Goal: Information Seeking & Learning: Learn about a topic

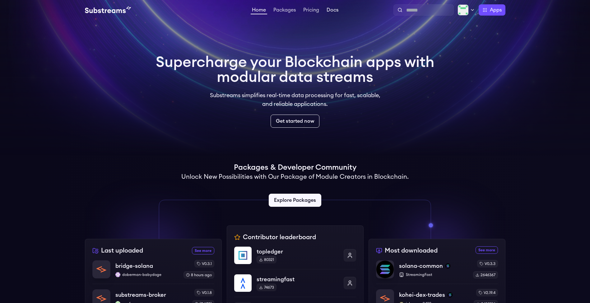
click at [333, 12] on link "Docs" at bounding box center [332, 10] width 14 height 6
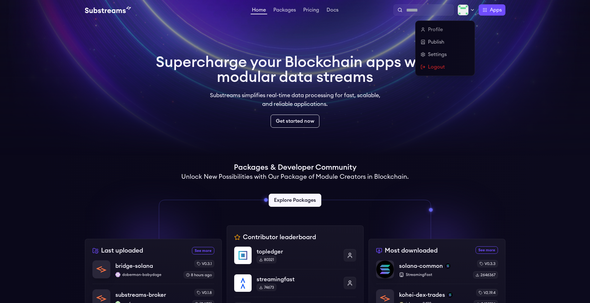
click at [467, 10] on img at bounding box center [463, 9] width 11 height 11
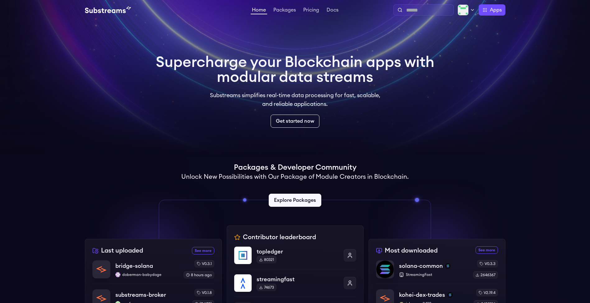
click at [419, 12] on input "text" at bounding box center [428, 10] width 45 height 7
type input "****"
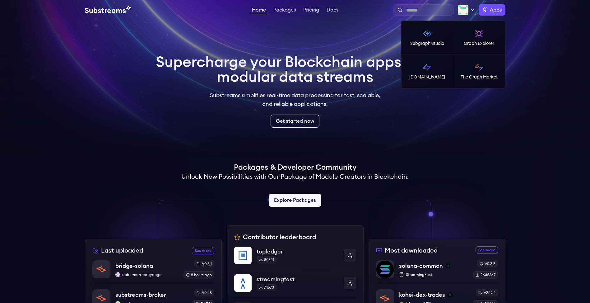
click at [496, 11] on span "Apps" at bounding box center [496, 9] width 12 height 7
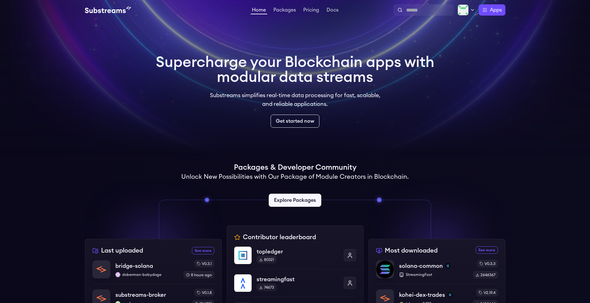
click at [441, 121] on video at bounding box center [295, 78] width 590 height 156
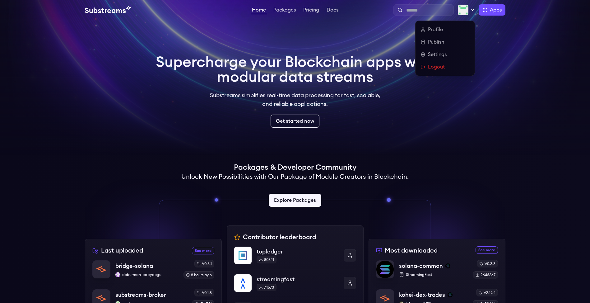
click at [473, 6] on div at bounding box center [466, 9] width 17 height 11
click at [449, 42] on link "Publish" at bounding box center [444, 41] width 49 height 7
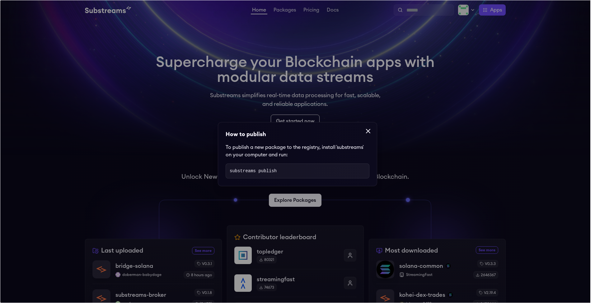
click at [268, 169] on code "substreams publish" at bounding box center [253, 170] width 47 height 5
drag, startPoint x: 350, startPoint y: 201, endPoint x: 276, endPoint y: 128, distance: 103.4
click at [276, 128] on dialog "How to publish To publish a new package to the registry, install `substreams` o…" at bounding box center [297, 151] width 595 height 303
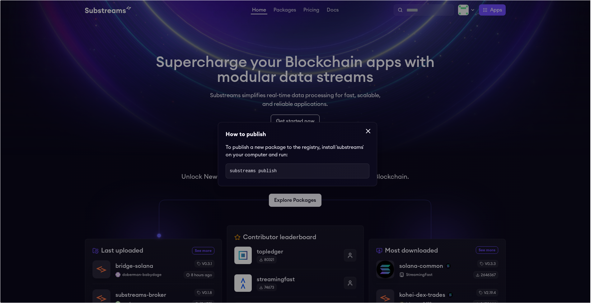
click at [366, 130] on icon at bounding box center [367, 130] width 7 height 7
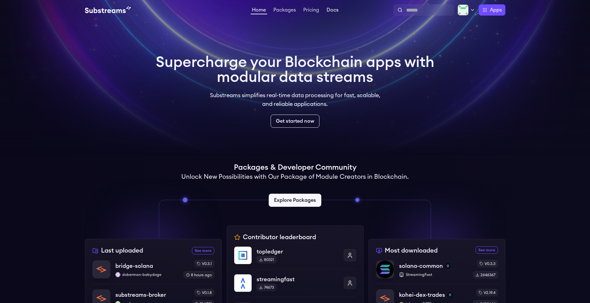
click at [334, 12] on link "Docs" at bounding box center [332, 10] width 14 height 6
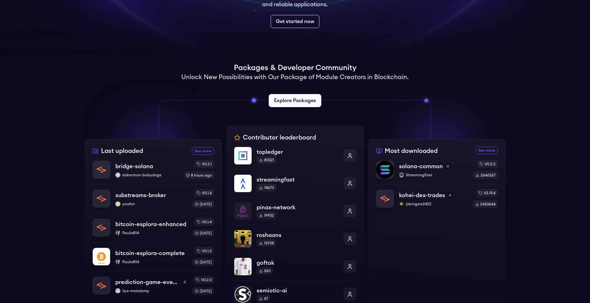
scroll to position [112, 0]
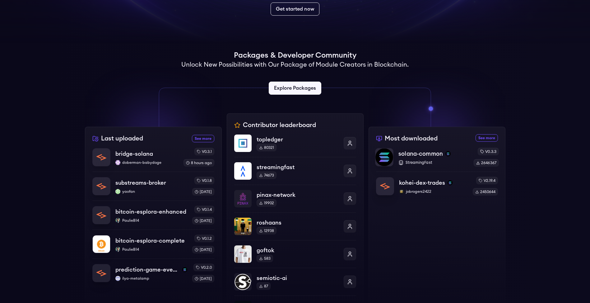
click at [423, 156] on p "solana-common" at bounding box center [420, 153] width 44 height 9
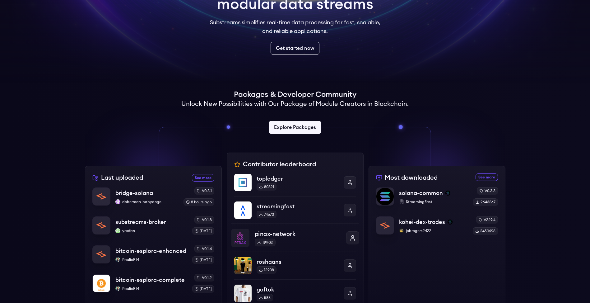
scroll to position [112, 0]
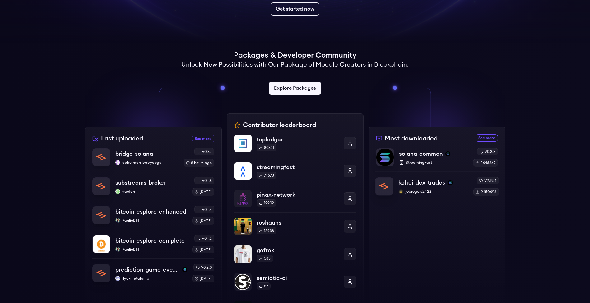
click at [417, 183] on p "kohei-dex-trades" at bounding box center [421, 182] width 47 height 9
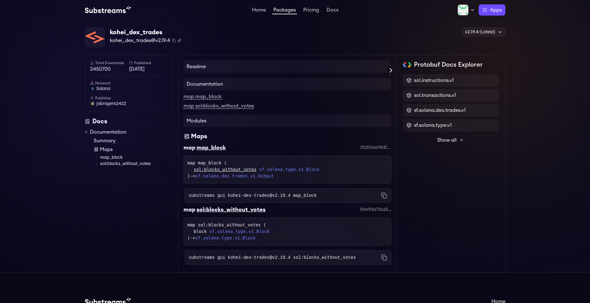
click at [181, 41] on icon "Copy .spkg link to clipboard" at bounding box center [180, 41] width 4 height 4
click at [114, 130] on link "Documentation" at bounding box center [108, 131] width 36 height 7
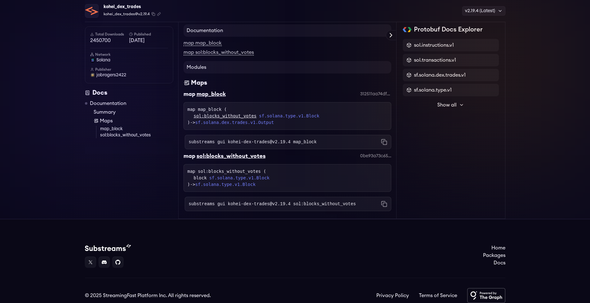
click at [311, 142] on code "substreams gui kohei-dex-trades@v2.19.4 map_block" at bounding box center [253, 142] width 128 height 6
click at [493, 77] on div "sf.solana.dex.trades.v1" at bounding box center [450, 74] width 89 height 7
click at [427, 74] on span "sf.solana.dex.trades.v1" at bounding box center [440, 74] width 52 height 7
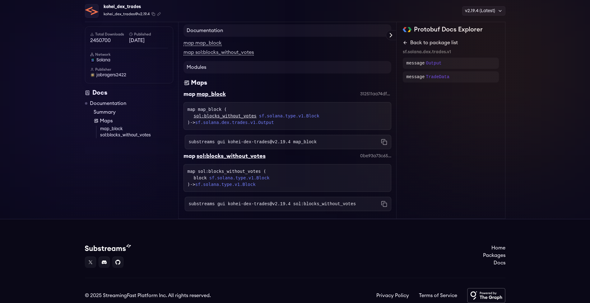
click at [405, 42] on icon at bounding box center [405, 42] width 5 height 5
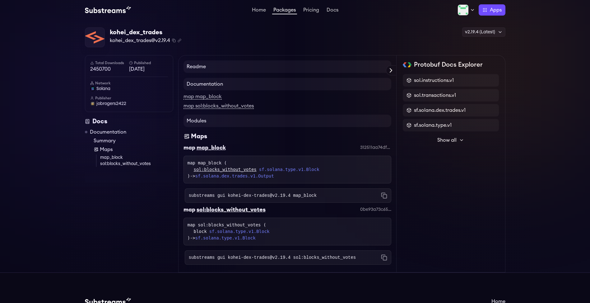
click at [346, 64] on h4 "Readme" at bounding box center [287, 66] width 208 height 12
click at [318, 66] on h4 "Readme" at bounding box center [287, 66] width 208 height 12
click at [199, 70] on h4 "Readme" at bounding box center [287, 66] width 208 height 12
click at [202, 68] on h4 "Readme" at bounding box center [287, 66] width 208 height 12
click at [207, 93] on div "map map_block" at bounding box center [287, 96] width 208 height 7
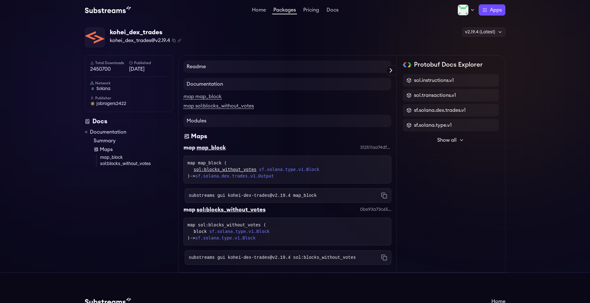
click at [212, 87] on h4 "Documentation" at bounding box center [287, 84] width 208 height 12
click at [248, 174] on link "sf.solana.dex.trades.v1.Output" at bounding box center [234, 175] width 79 height 5
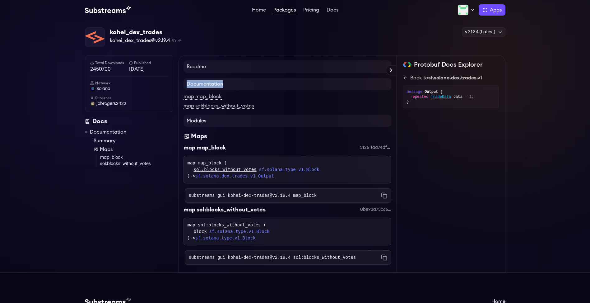
click at [246, 174] on link "sf.solana.dex.trades.v1.Output" at bounding box center [234, 175] width 79 height 5
click at [247, 173] on link "sf.solana.dex.trades.v1.Output" at bounding box center [234, 175] width 79 height 5
click at [142, 38] on span "kohei_dex_trades@v2.19.4" at bounding box center [140, 40] width 60 height 7
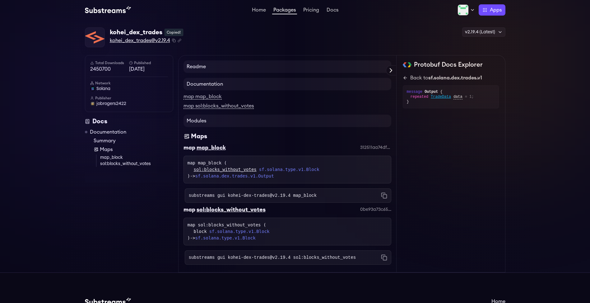
click at [143, 38] on span "kohei_dex_trades@v2.19.4" at bounding box center [140, 40] width 60 height 7
click at [145, 34] on div "kohei_dex_trades" at bounding box center [146, 32] width 72 height 9
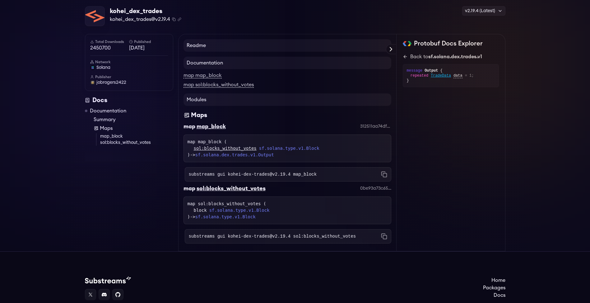
scroll to position [2, 0]
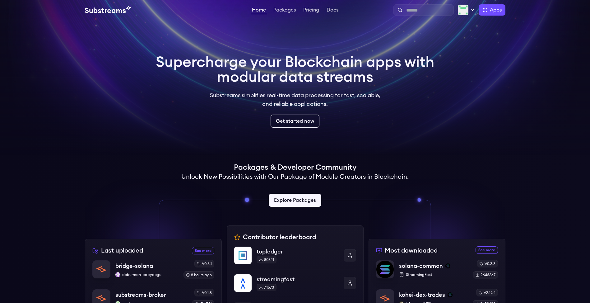
scroll to position [112, 0]
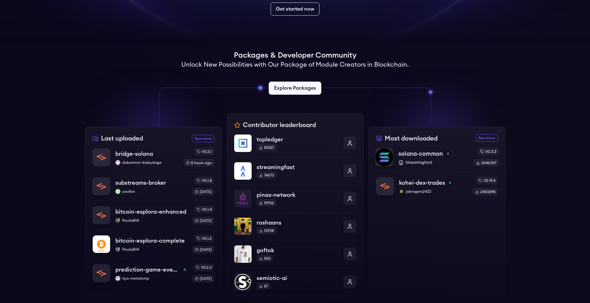
click at [420, 152] on p "solana-common" at bounding box center [420, 153] width 44 height 9
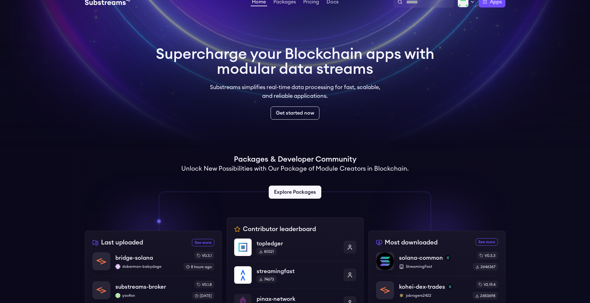
scroll to position [0, 0]
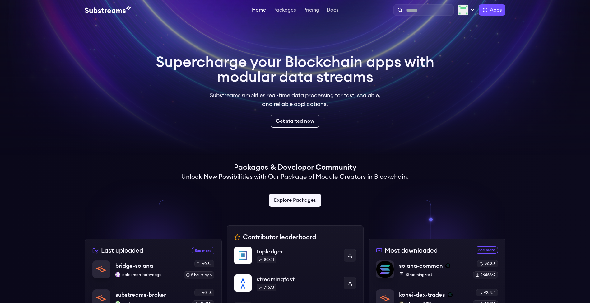
click at [424, 5] on div at bounding box center [423, 9] width 60 height 11
click at [424, 9] on input "text" at bounding box center [428, 10] width 45 height 7
type input "**********"
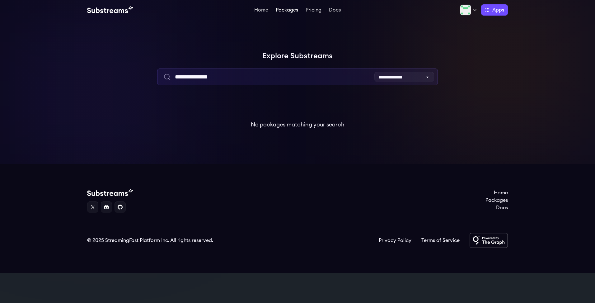
click at [301, 76] on input "**********" at bounding box center [297, 76] width 280 height 17
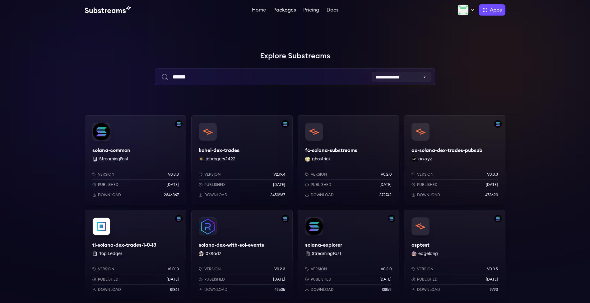
type input "******"
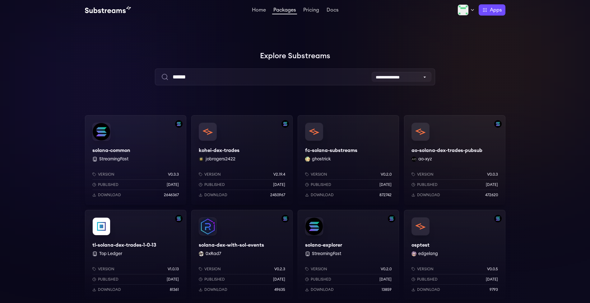
click at [348, 239] on div "solana-explorer StreamingFast Version v0.2.0 Published 1 years ago Download 138…" at bounding box center [348, 255] width 101 height 90
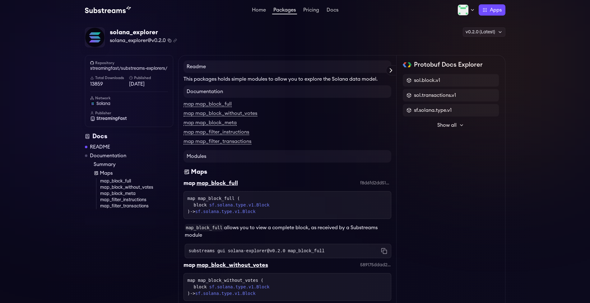
click at [169, 41] on icon "Copy package name and version" at bounding box center [170, 41] width 4 height 4
click at [173, 40] on icon "Copy .spkg link to clipboard" at bounding box center [175, 41] width 4 height 4
click at [429, 109] on span "sf.solana.type.v1" at bounding box center [433, 109] width 38 height 7
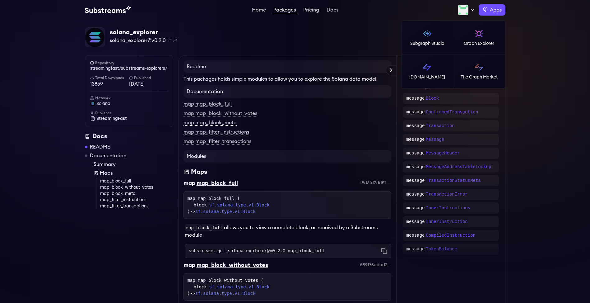
click at [486, 7] on label "Apps" at bounding box center [492, 9] width 27 height 11
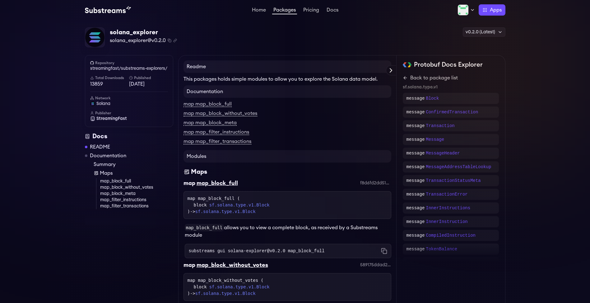
click at [369, 15] on div "Profile Publish Settings Logout Apps Subgraph Studio Graph Explorer Substreams.…" at bounding box center [423, 9] width 166 height 11
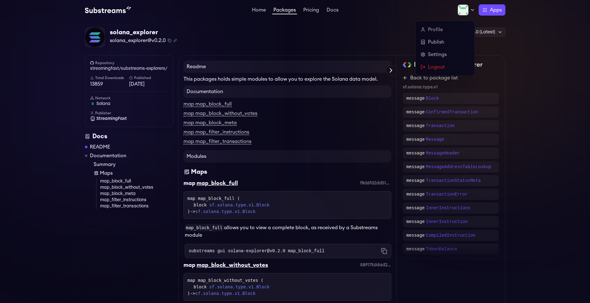
click at [470, 10] on icon at bounding box center [472, 9] width 5 height 5
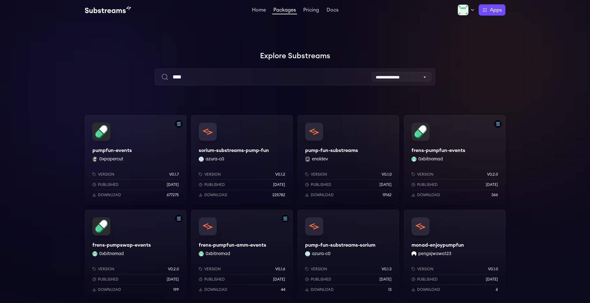
click at [149, 149] on div "pumpfun-events 0xpapercut Version v0.1.7 Published [DATE] Download 677275" at bounding box center [135, 160] width 101 height 90
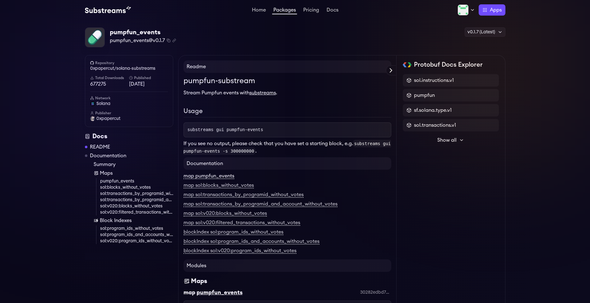
click at [231, 177] on link "map pumpfun_events" at bounding box center [208, 176] width 51 height 6
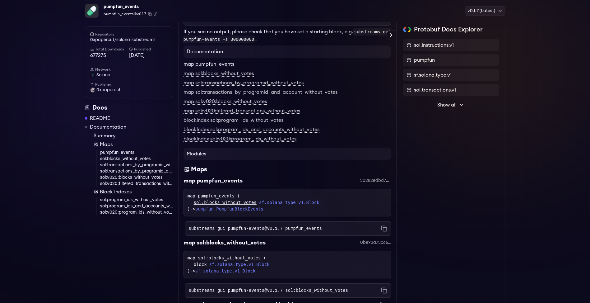
scroll to position [263, 0]
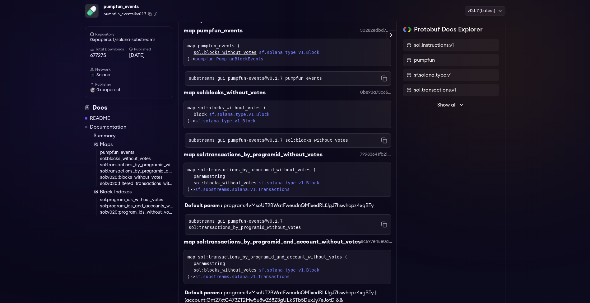
click at [254, 57] on link "pumpfun.PumpfunBlockEvents" at bounding box center [229, 58] width 68 height 5
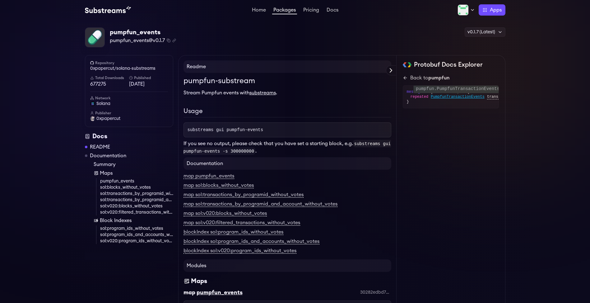
click at [467, 95] on span "PumpfunTransactionEvents" at bounding box center [458, 96] width 54 height 5
click at [448, 101] on span "PumpfunEvent" at bounding box center [444, 101] width 27 height 5
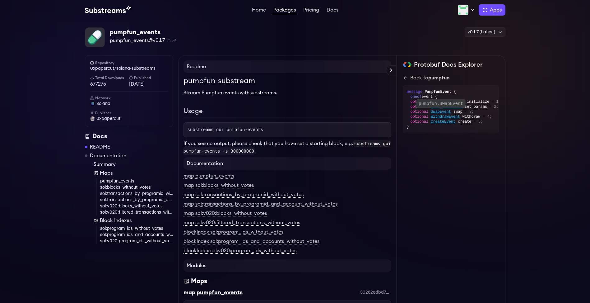
click at [442, 112] on span "SwapEvent" at bounding box center [441, 111] width 20 height 5
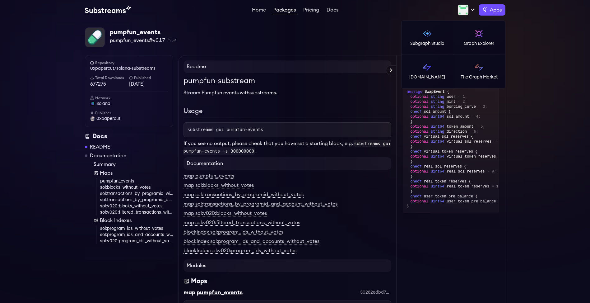
click at [493, 10] on span "Apps" at bounding box center [496, 9] width 12 height 7
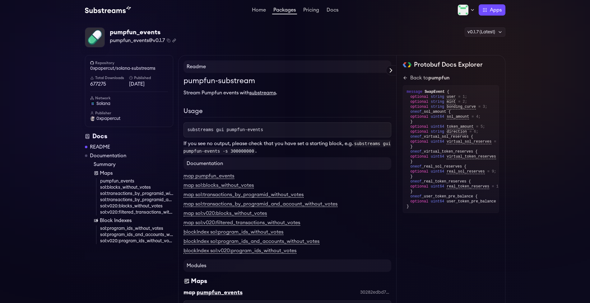
click at [174, 40] on icon "Copy .spkg link to clipboard" at bounding box center [174, 41] width 2 height 2
click at [173, 42] on icon "Copy .spkg link to clipboard" at bounding box center [174, 41] width 4 height 4
click at [174, 40] on icon "Copy .spkg link to clipboard" at bounding box center [174, 41] width 4 height 4
click at [219, 30] on div "pumpfun_events pumpfun_events@v0.1.7 Copied! Copied! v0.1.7 (Latest) v0.1.7 (La…" at bounding box center [295, 37] width 420 height 20
click at [174, 39] on icon "Copy .spkg link to clipboard" at bounding box center [174, 41] width 4 height 4
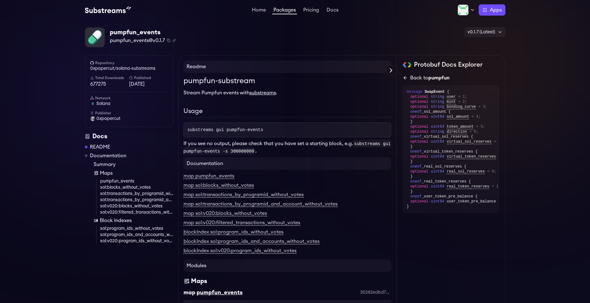
click at [406, 81] on link "Back to pumpfun" at bounding box center [451, 77] width 96 height 7
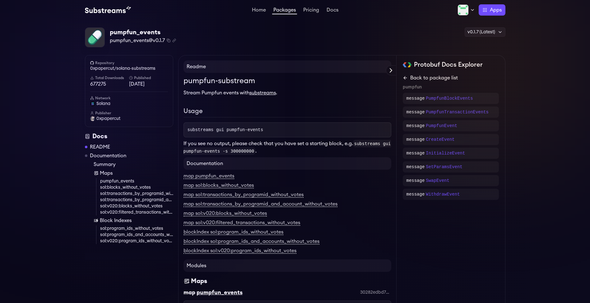
click at [405, 79] on icon at bounding box center [405, 77] width 5 height 5
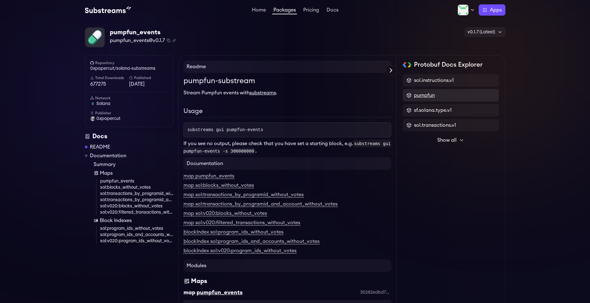
click at [432, 97] on span "pumpfun" at bounding box center [424, 94] width 21 height 7
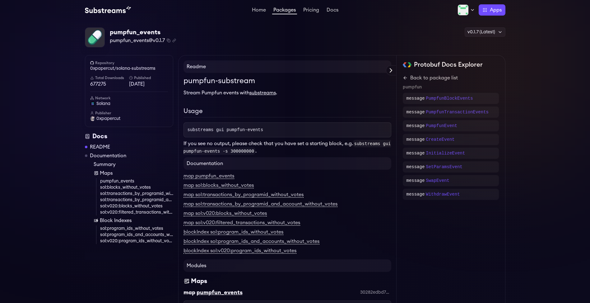
click at [406, 78] on icon at bounding box center [405, 78] width 3 height 0
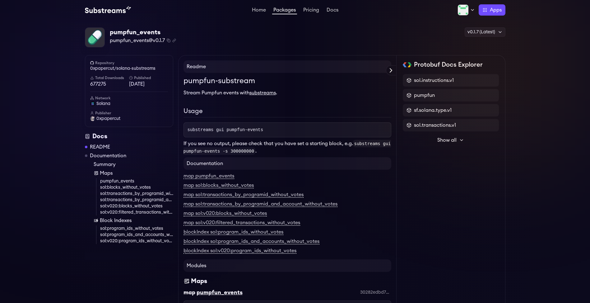
click at [127, 181] on link "pumpfun_events" at bounding box center [136, 181] width 73 height 6
drag, startPoint x: 389, startPoint y: 8, endPoint x: 373, endPoint y: 14, distance: 17.7
click at [284, 12] on link "Packages" at bounding box center [284, 10] width 25 height 7
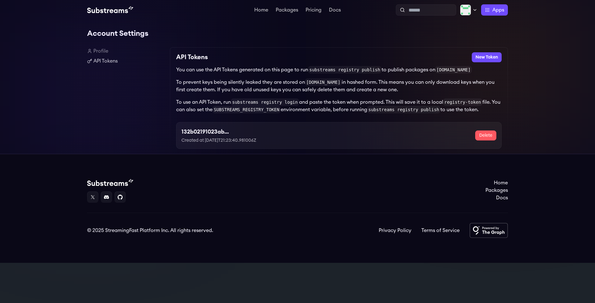
click at [104, 50] on link "Profile" at bounding box center [126, 50] width 78 height 7
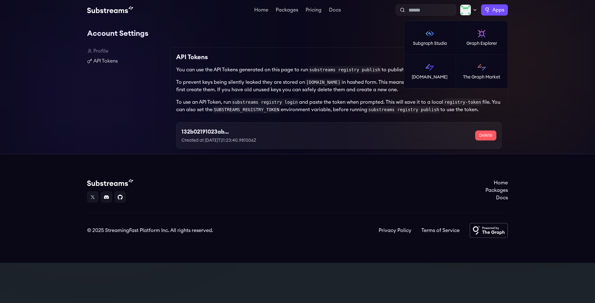
click at [497, 13] on span "Apps" at bounding box center [498, 9] width 12 height 7
click at [430, 66] on img at bounding box center [430, 67] width 10 height 10
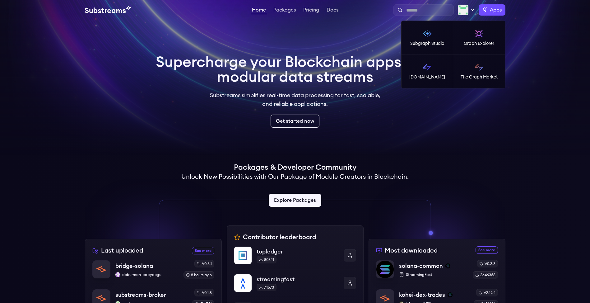
click at [484, 14] on label "Apps" at bounding box center [492, 9] width 27 height 11
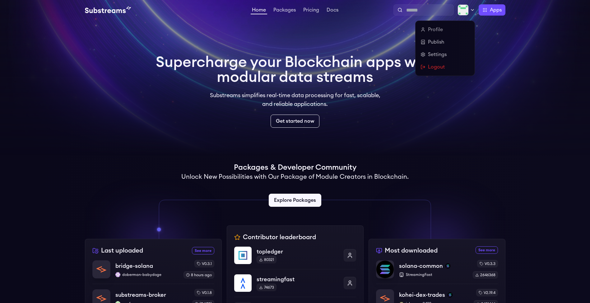
click at [467, 13] on img at bounding box center [463, 9] width 11 height 11
click at [438, 42] on link "Publish" at bounding box center [444, 41] width 49 height 7
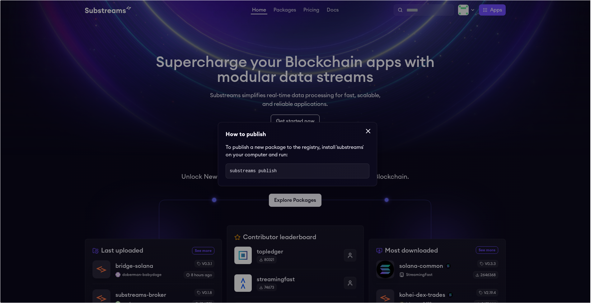
click at [366, 132] on icon at bounding box center [367, 130] width 7 height 7
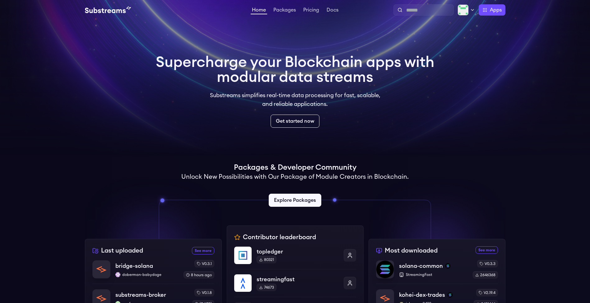
drag, startPoint x: 308, startPoint y: 7, endPoint x: 268, endPoint y: 12, distance: 40.1
click at [307, 7] on li "Pricing" at bounding box center [311, 9] width 18 height 7
click at [309, 12] on link "Pricing" at bounding box center [311, 10] width 18 height 6
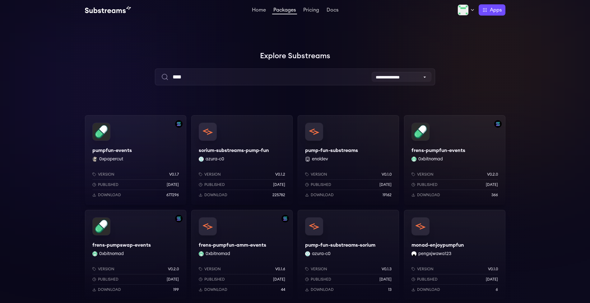
type input "****"
click at [354, 152] on div "pump-fun-substreams enoldev Version v0.1.0 Published [DATE] Download 19162" at bounding box center [348, 160] width 101 height 90
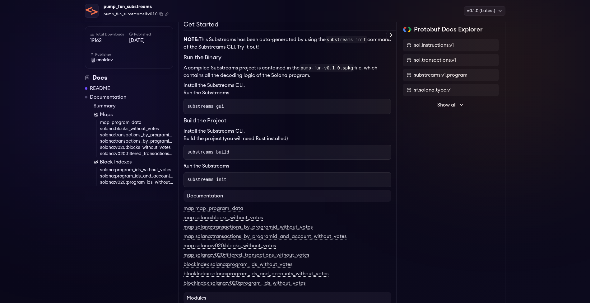
scroll to position [154, 0]
click at [125, 121] on link "map_program_data" at bounding box center [136, 122] width 73 height 6
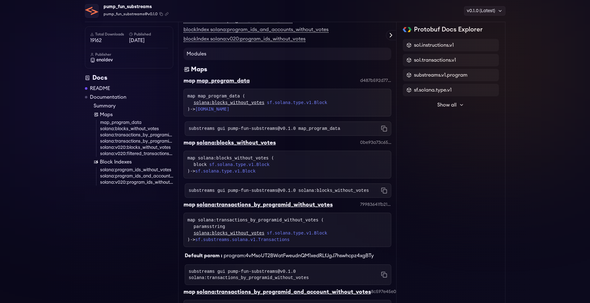
scroll to position [435, 0]
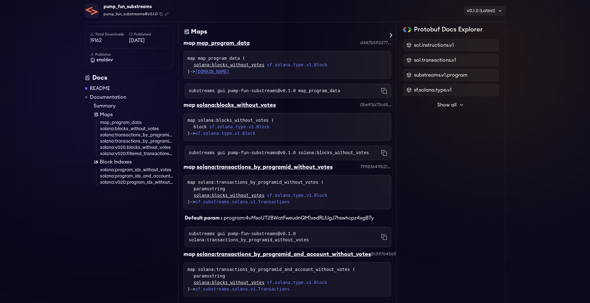
click at [230, 69] on link "substreams.v1.program.Data" at bounding box center [212, 71] width 34 height 5
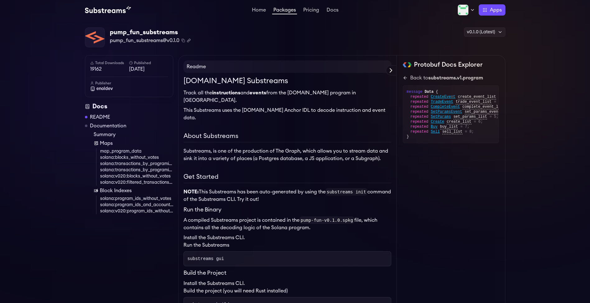
click at [191, 41] on icon "Copy .spkg link to clipboard" at bounding box center [189, 41] width 4 height 4
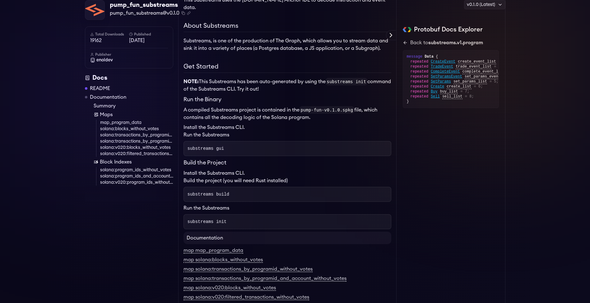
scroll to position [117, 0]
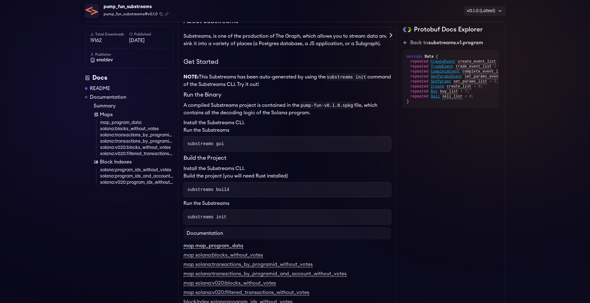
click at [236, 243] on link "map map_program_data" at bounding box center [213, 246] width 60 height 6
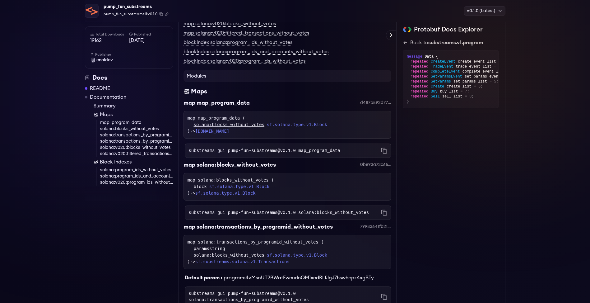
scroll to position [435, 0]
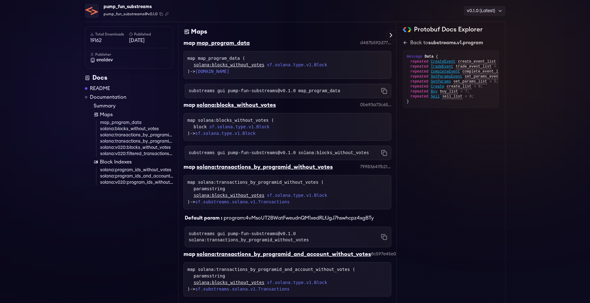
click at [225, 55] on div "map map_program_data ( solana:blocks_without_votes sf.solana.type.v1.Block ) ->…" at bounding box center [288, 65] width 200 height 20
copy div "map_program_data"
click at [502, 198] on div "Protobuf Docs Explorer sol.instructions.v1 sol.transactions.v1 substreams.v1.pr…" at bounding box center [451, 236] width 109 height 1230
